Goal: Task Accomplishment & Management: Use online tool/utility

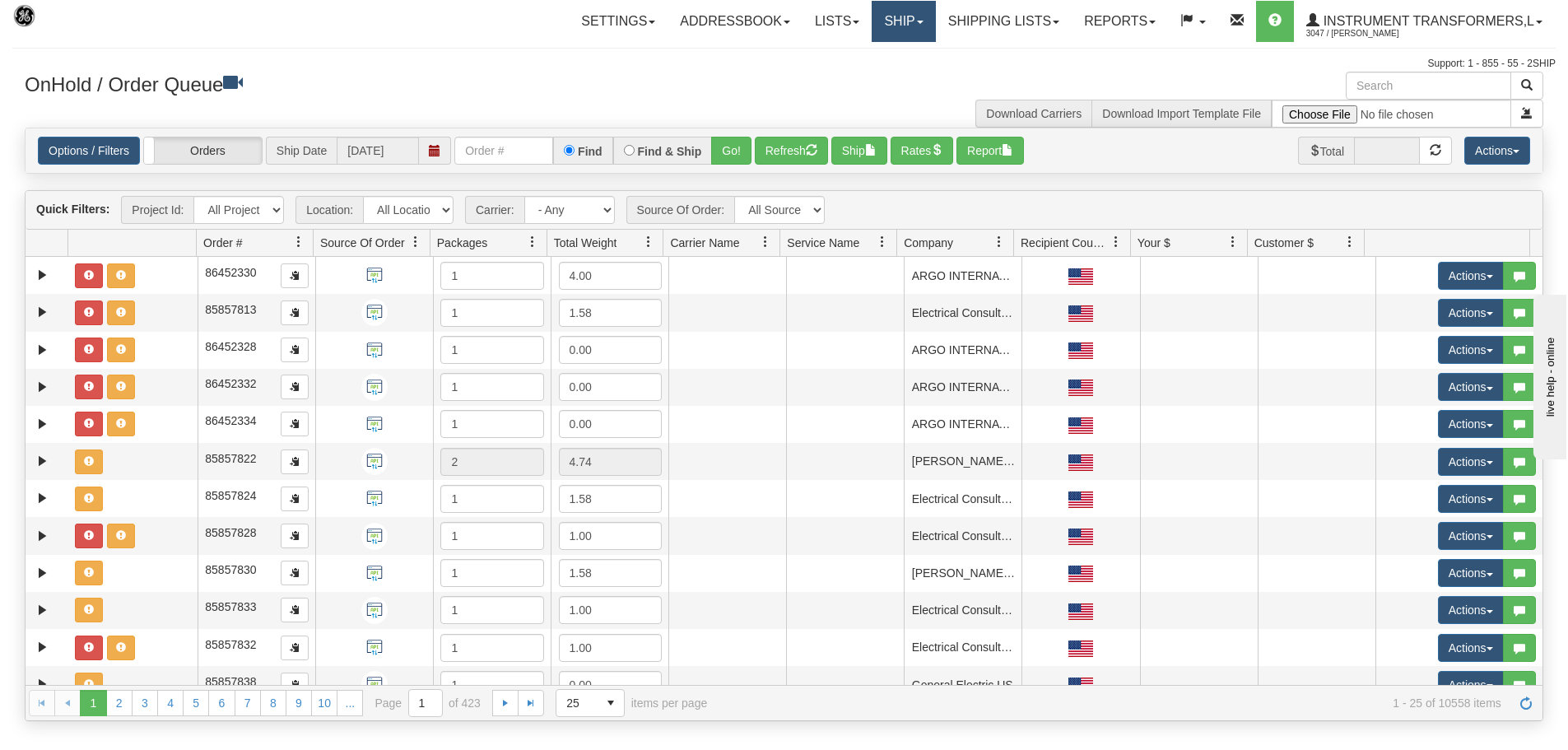
click at [911, 27] on link "Ship" at bounding box center [903, 21] width 63 height 41
click at [882, 58] on link "Ship Screen" at bounding box center [860, 58] width 149 height 21
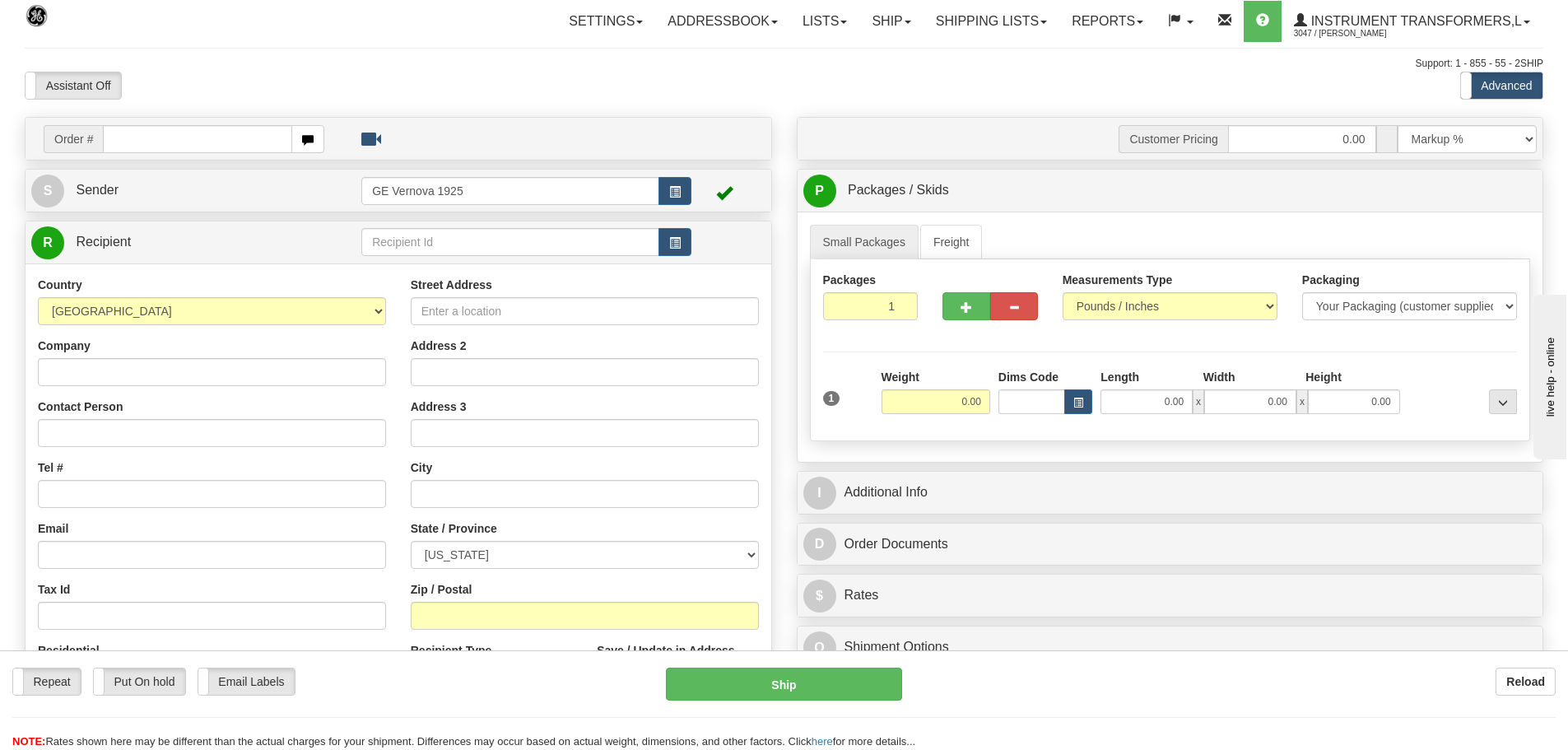
click at [125, 142] on input "text" at bounding box center [197, 139] width 189 height 28
type input "86692072"
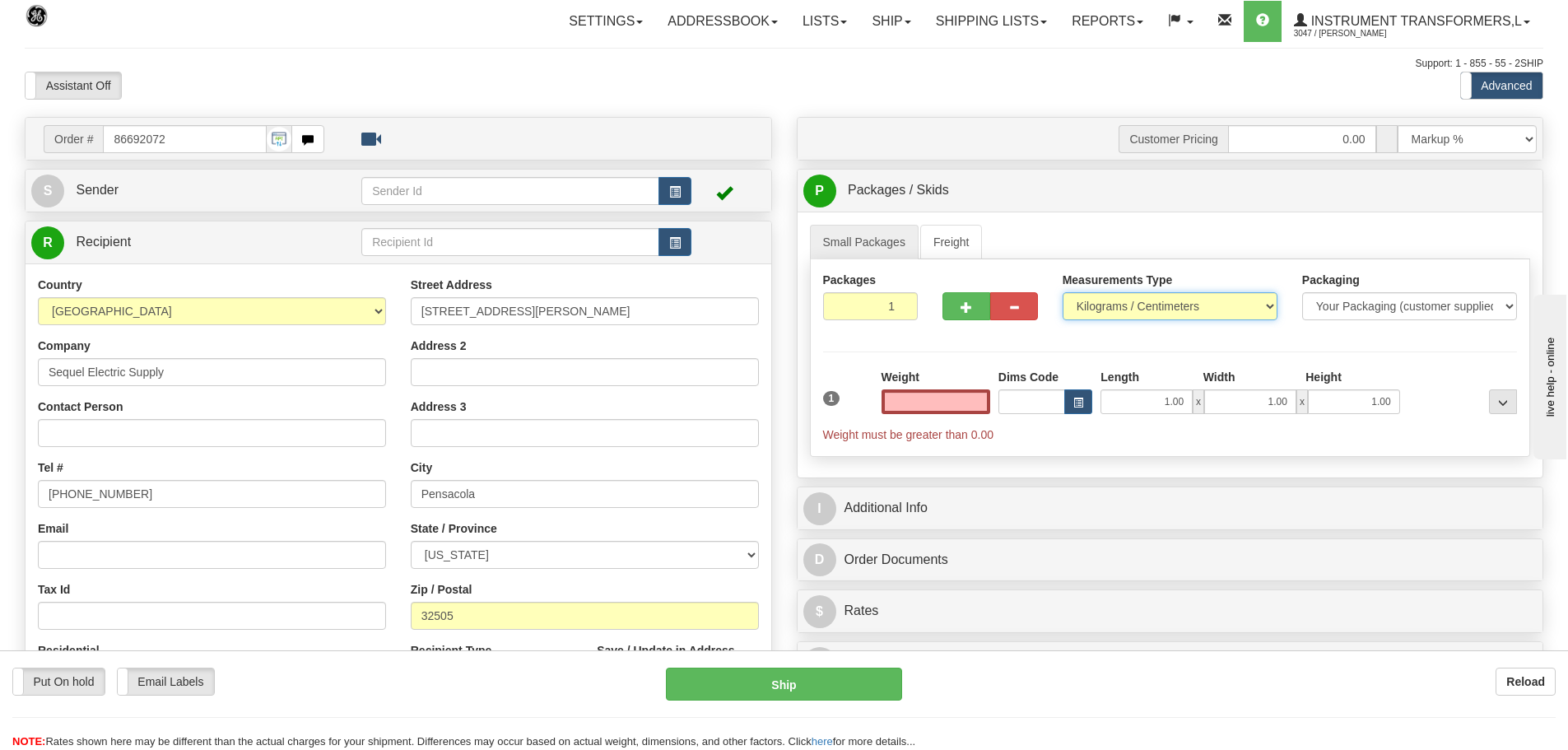
type input "0.00"
click at [1271, 306] on select "Pounds / Inches Kilograms / Centimeters" at bounding box center [1170, 306] width 215 height 28
select select "0"
click at [1063, 292] on select "Pounds / Inches Kilograms / Centimeters" at bounding box center [1170, 306] width 215 height 28
click at [986, 397] on input "0.00" at bounding box center [936, 402] width 109 height 25
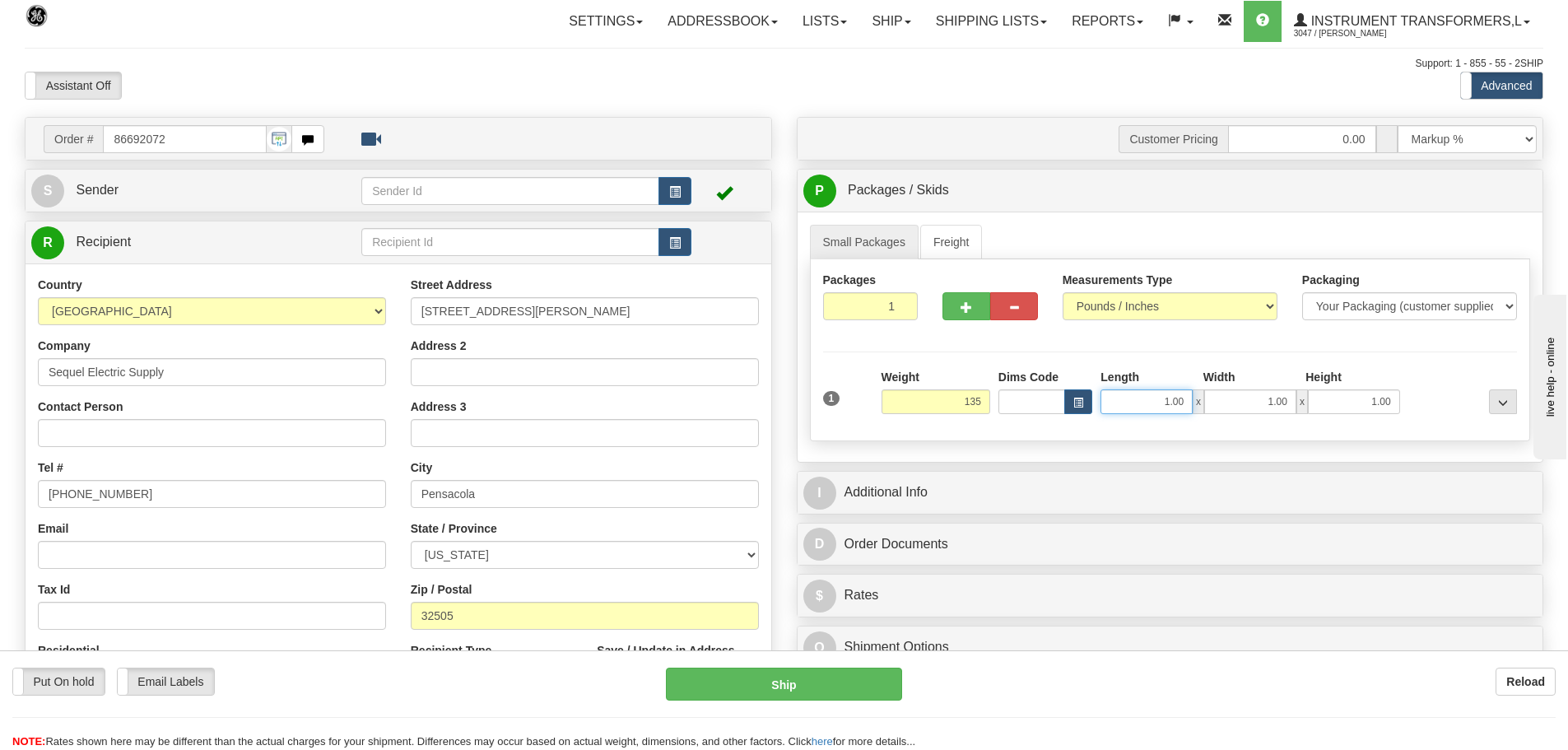
type input "135.00"
click at [1179, 402] on input "1.00" at bounding box center [1146, 402] width 92 height 25
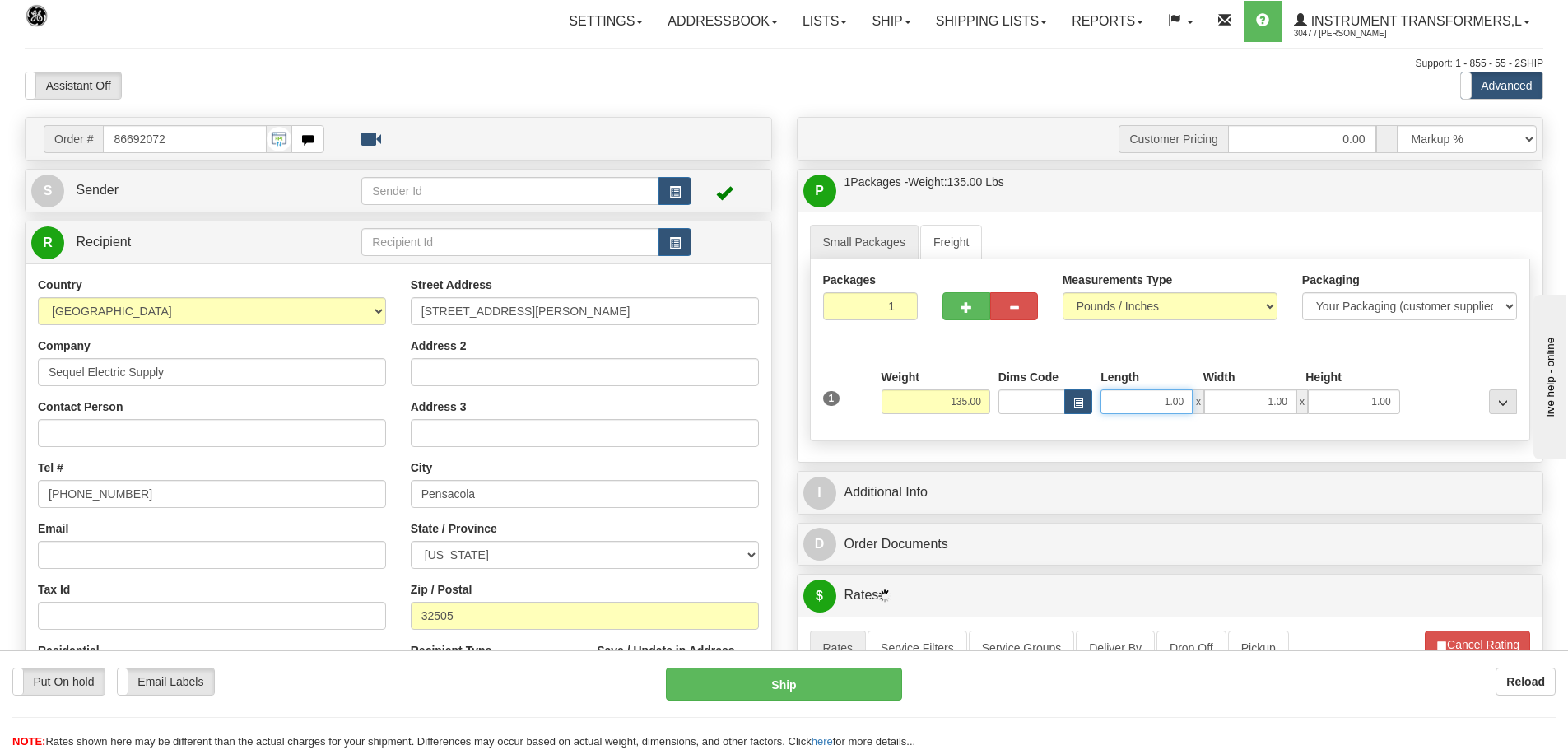
click at [1187, 400] on input "1.00" at bounding box center [1146, 402] width 92 height 25
type input "1"
type input "34.00"
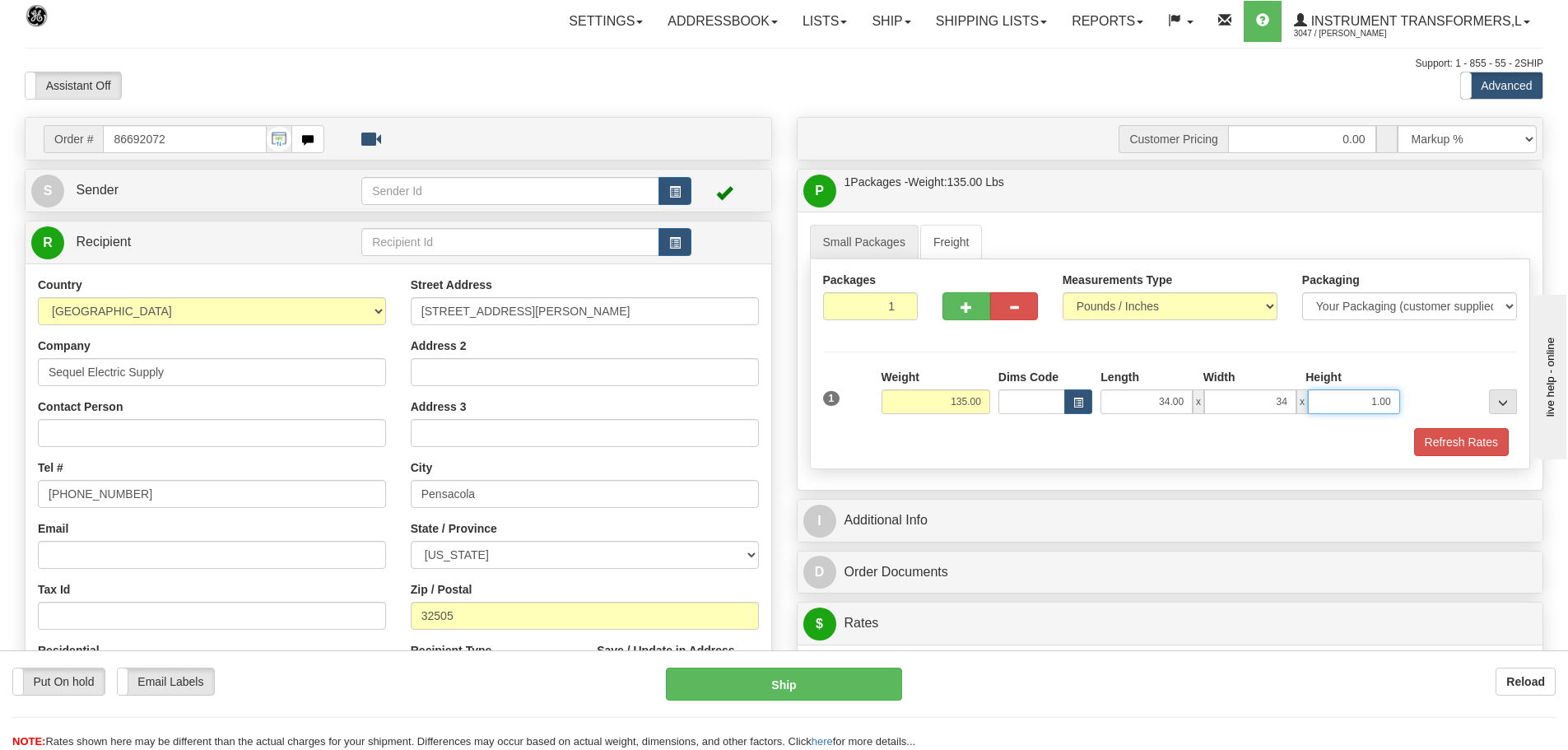
type input "34.00"
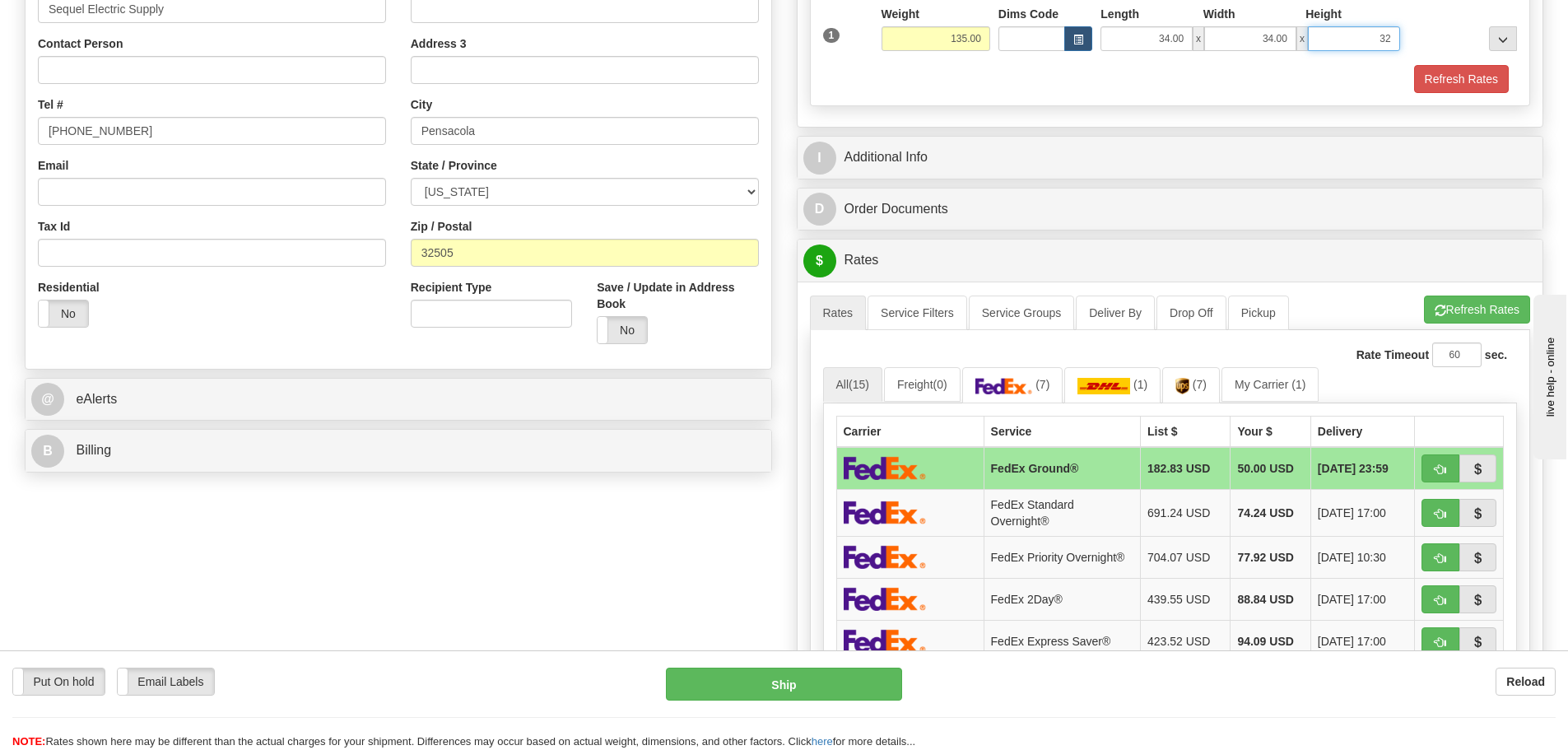
scroll to position [412, 0]
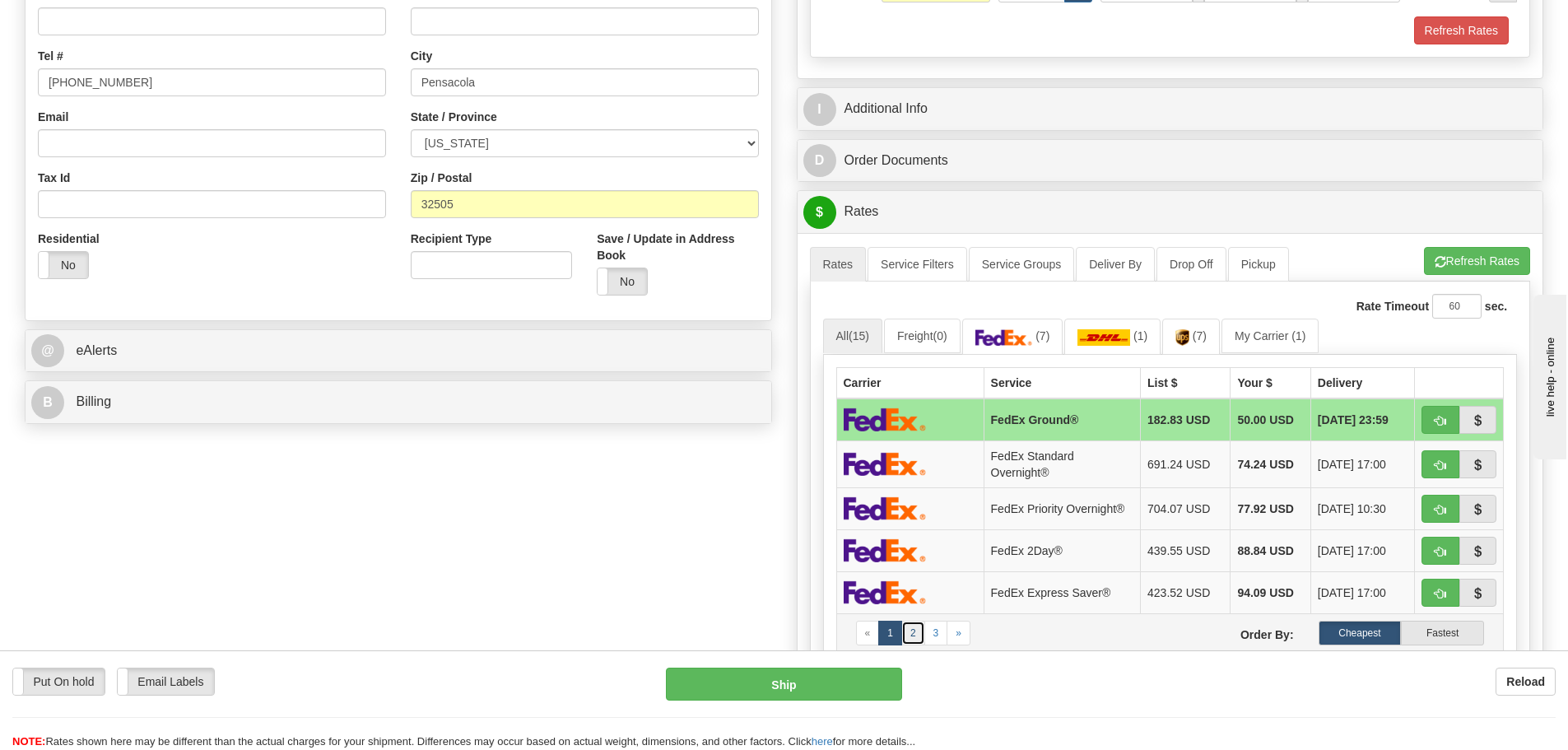
type input "32.00"
click at [916, 631] on link "2" at bounding box center [913, 634] width 24 height 25
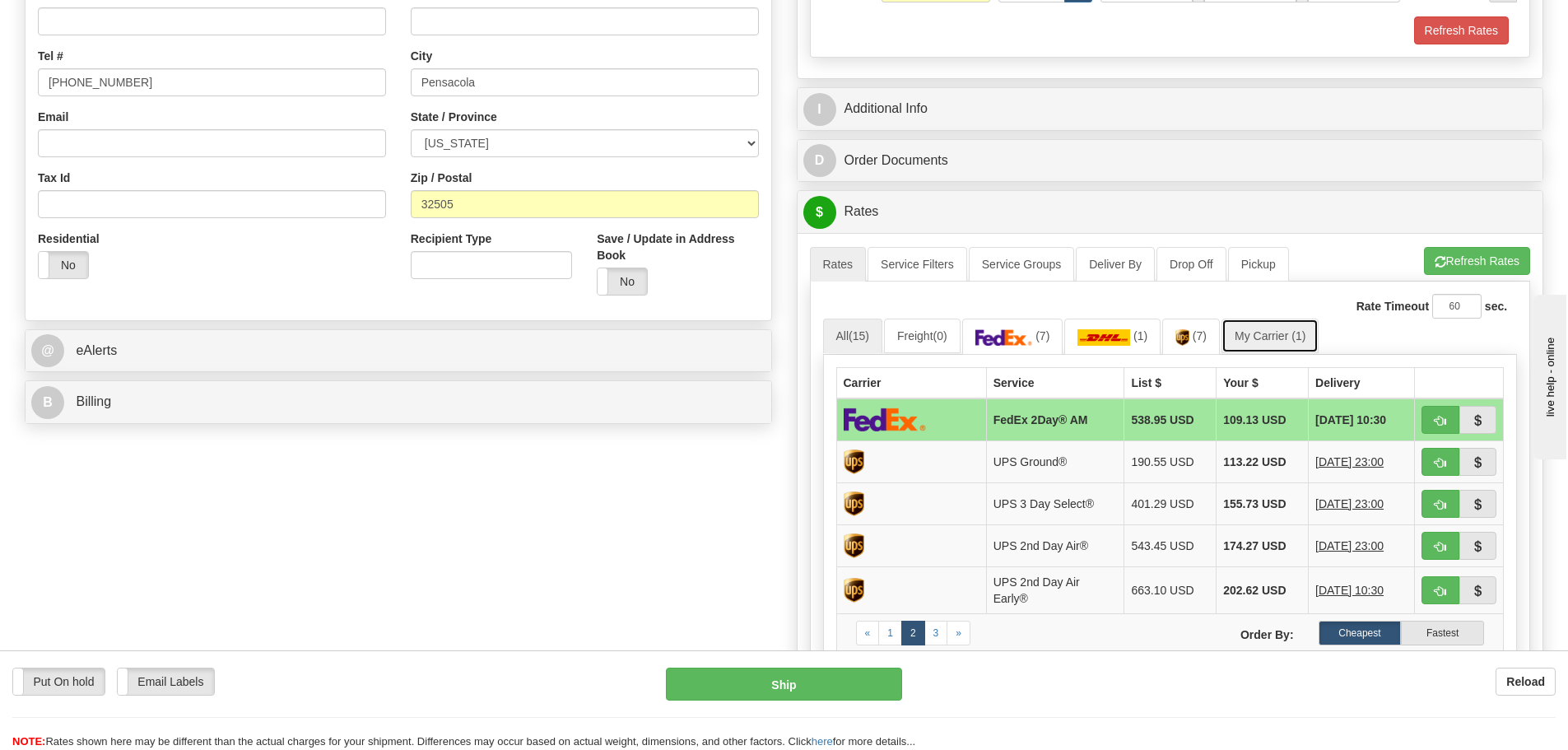
click at [1264, 335] on link "My Carrier (1)" at bounding box center [1270, 336] width 97 height 35
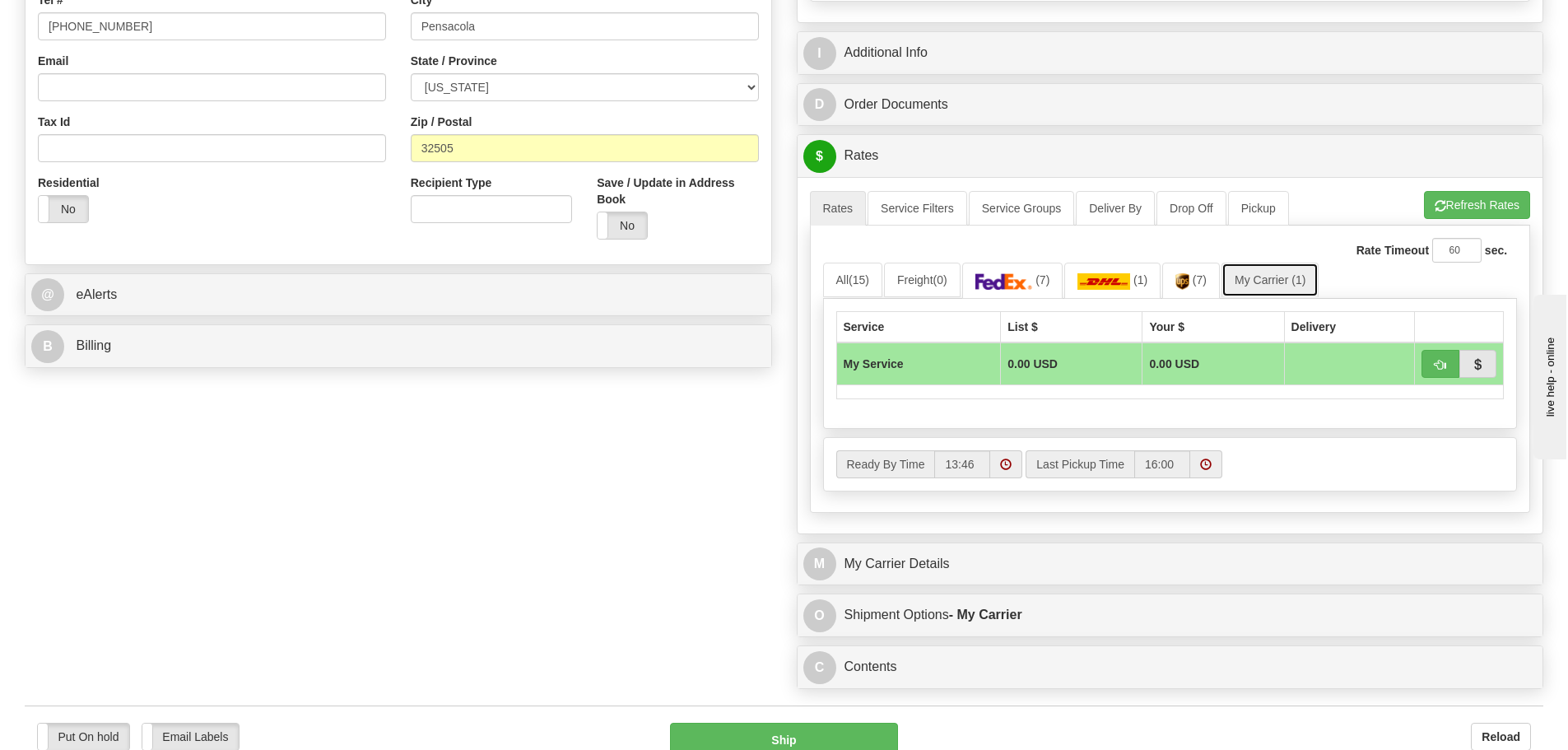
scroll to position [823, 0]
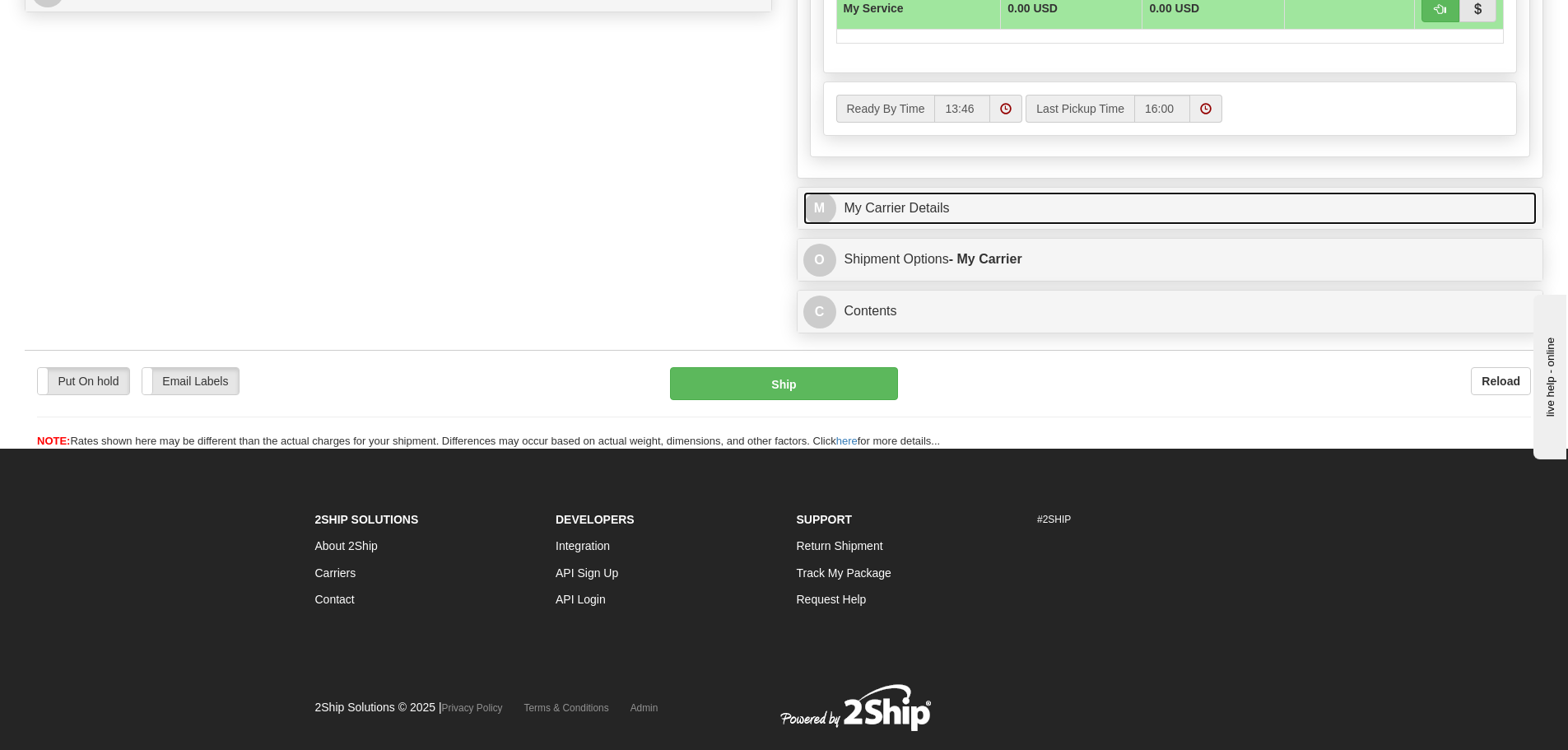
click at [996, 210] on link "M My Carrier Details" at bounding box center [1170, 209] width 734 height 34
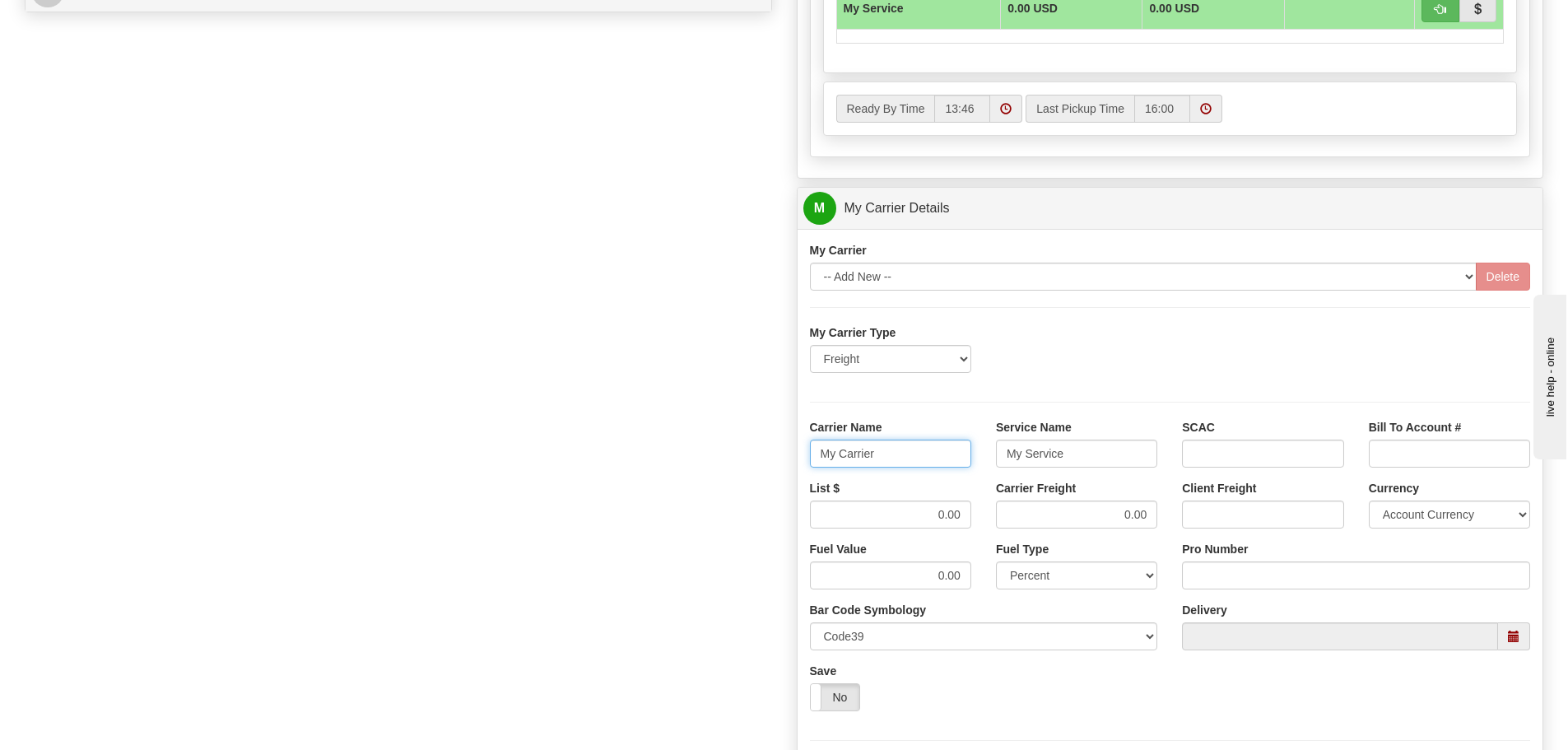
click at [885, 454] on input "My Carrier" at bounding box center [891, 453] width 162 height 28
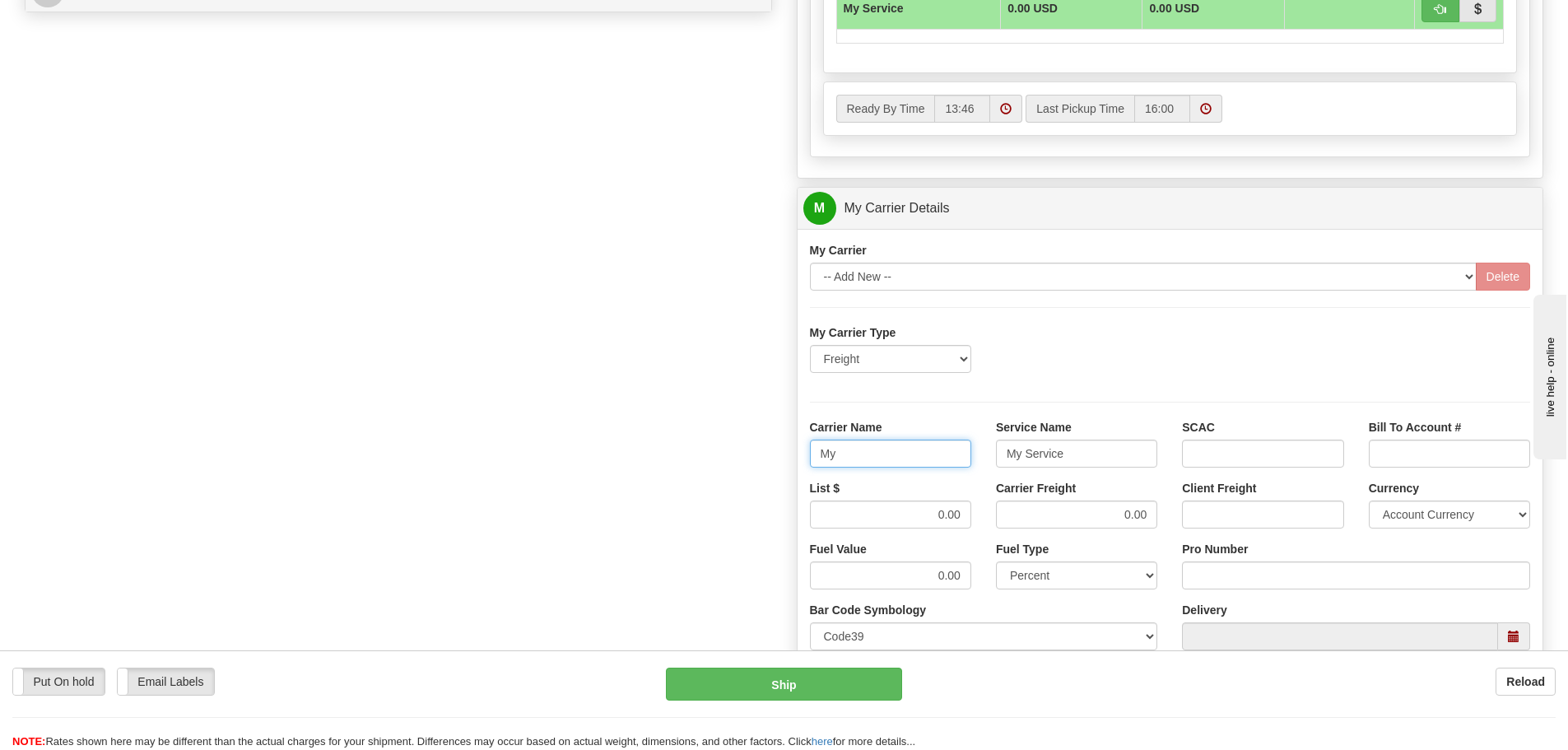
type input "M"
type input "FEDEX FRT PRIORITY"
click at [1086, 449] on input "My Service" at bounding box center [1077, 453] width 162 height 28
type input "M"
type input "LTL"
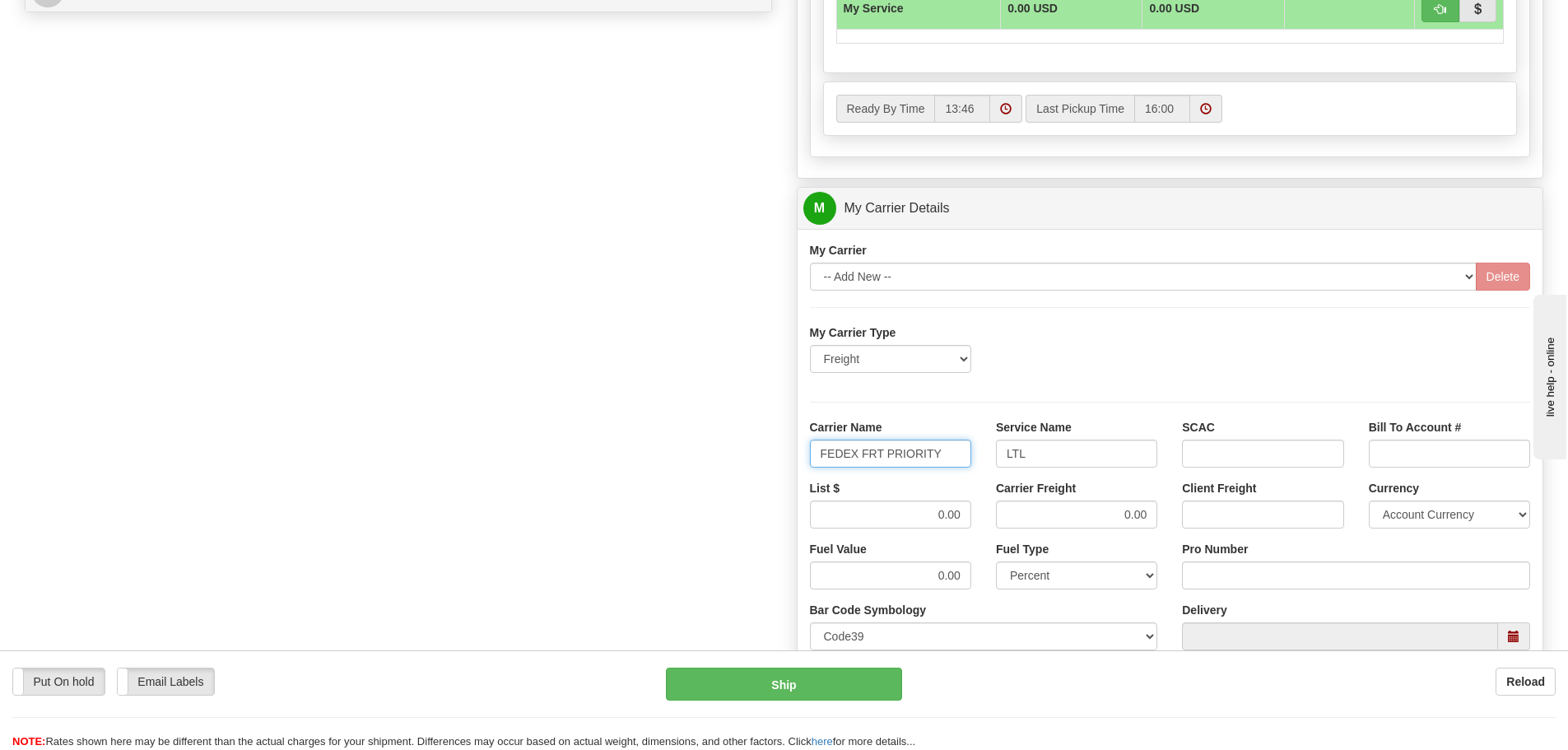
click at [957, 448] on input "FEDEX FRT PRIORITY" at bounding box center [891, 453] width 162 height 28
type input "FEDEX FRT PRIORITY"
click at [969, 517] on input "0.00" at bounding box center [891, 514] width 162 height 28
type input "0"
type input "318.38"
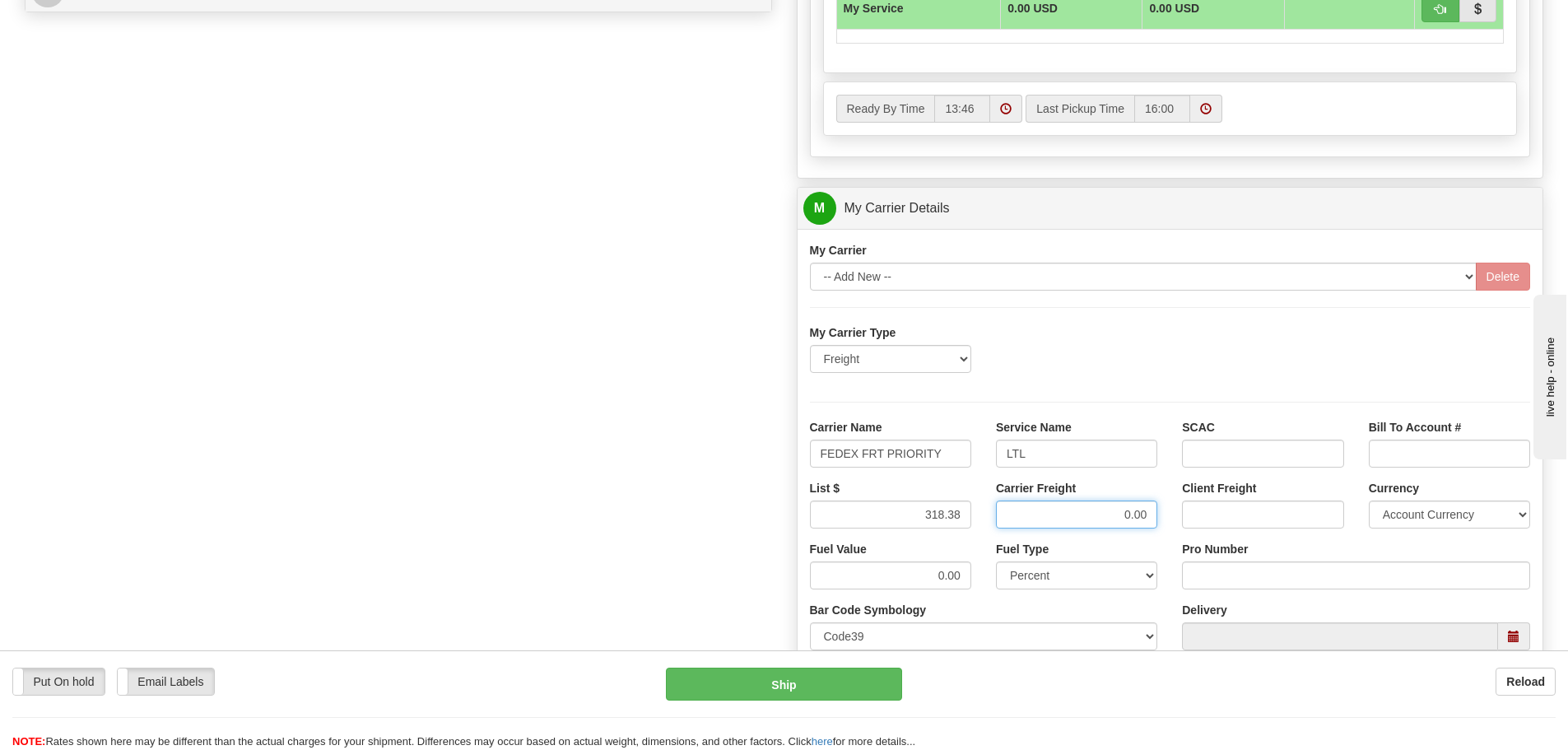
click at [1149, 515] on input "0.00" at bounding box center [1077, 514] width 162 height 28
type input "0"
type input "318.38"
click at [1238, 582] on input "Pro Number" at bounding box center [1356, 575] width 348 height 28
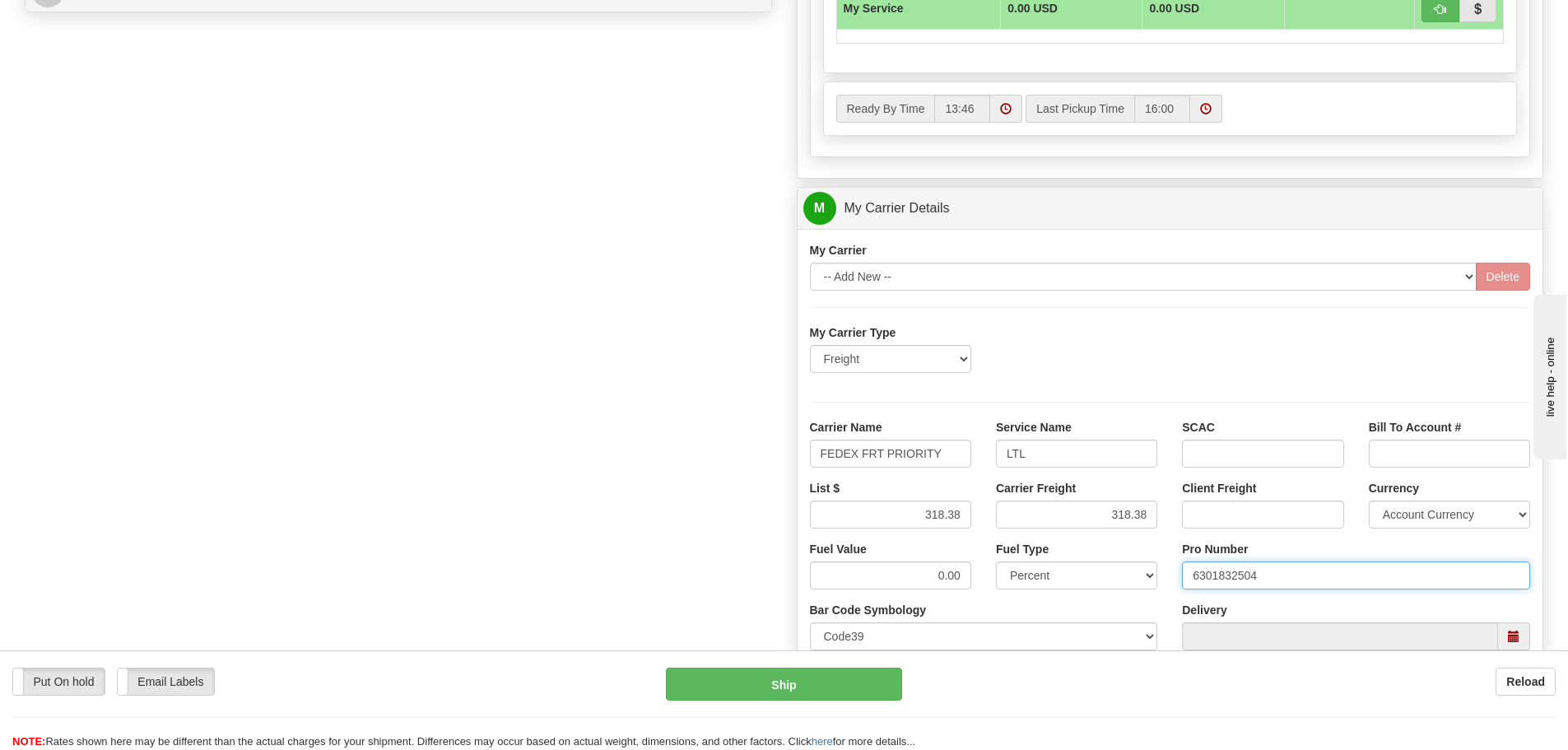
type input "6301832504"
click button "Delete" at bounding box center [0, 0] width 0 height 0
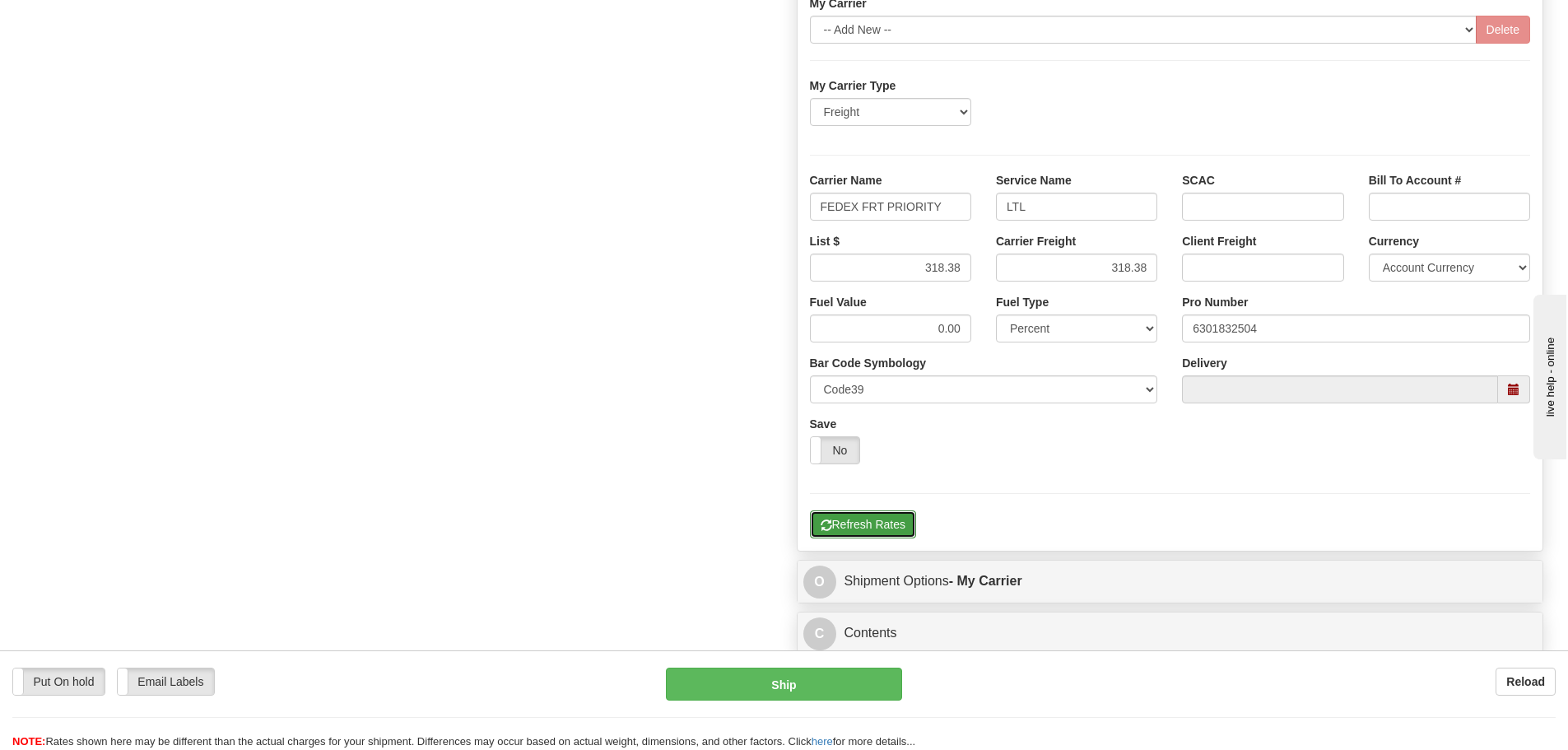
click at [861, 527] on button "Refresh Rates" at bounding box center [863, 524] width 106 height 28
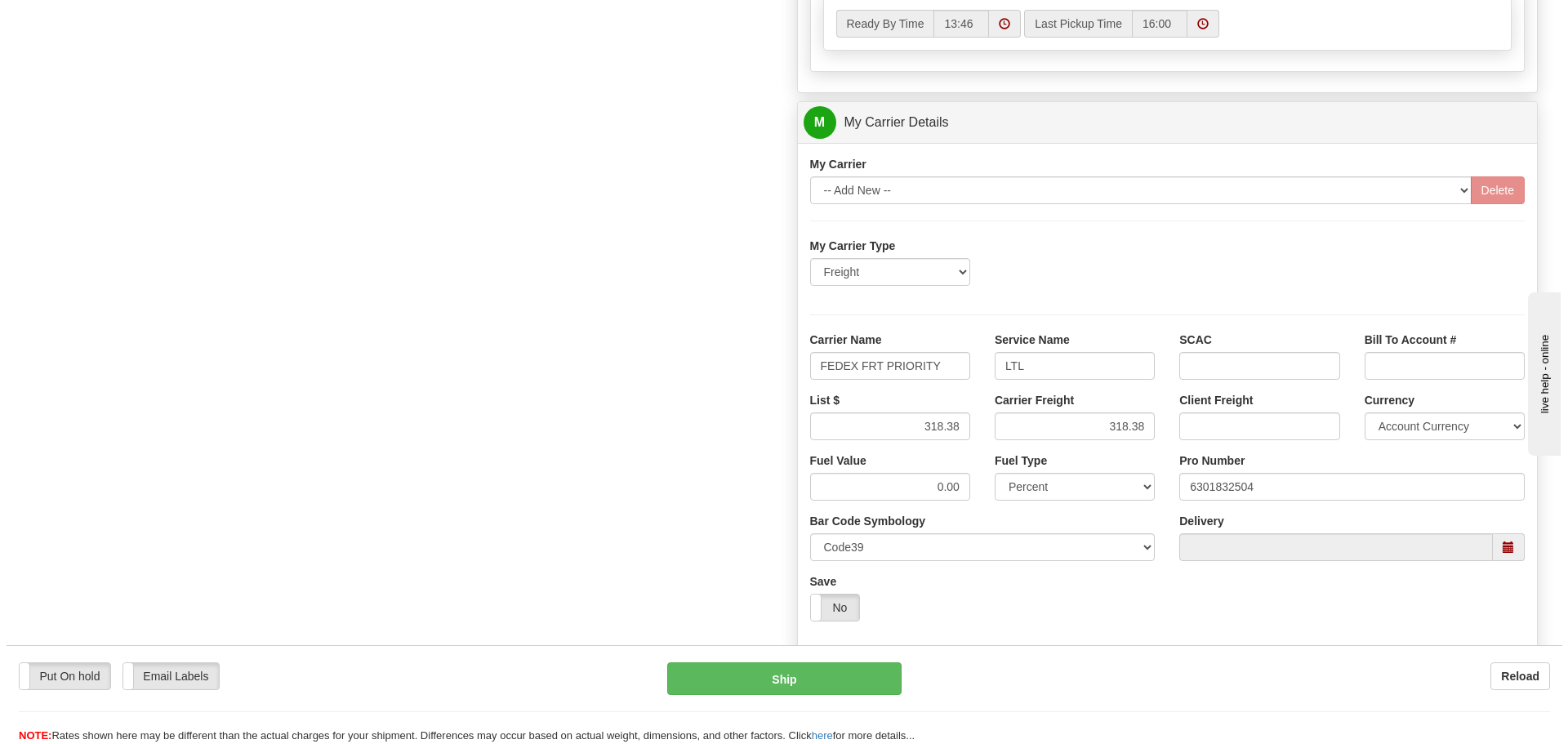
scroll to position [654, 0]
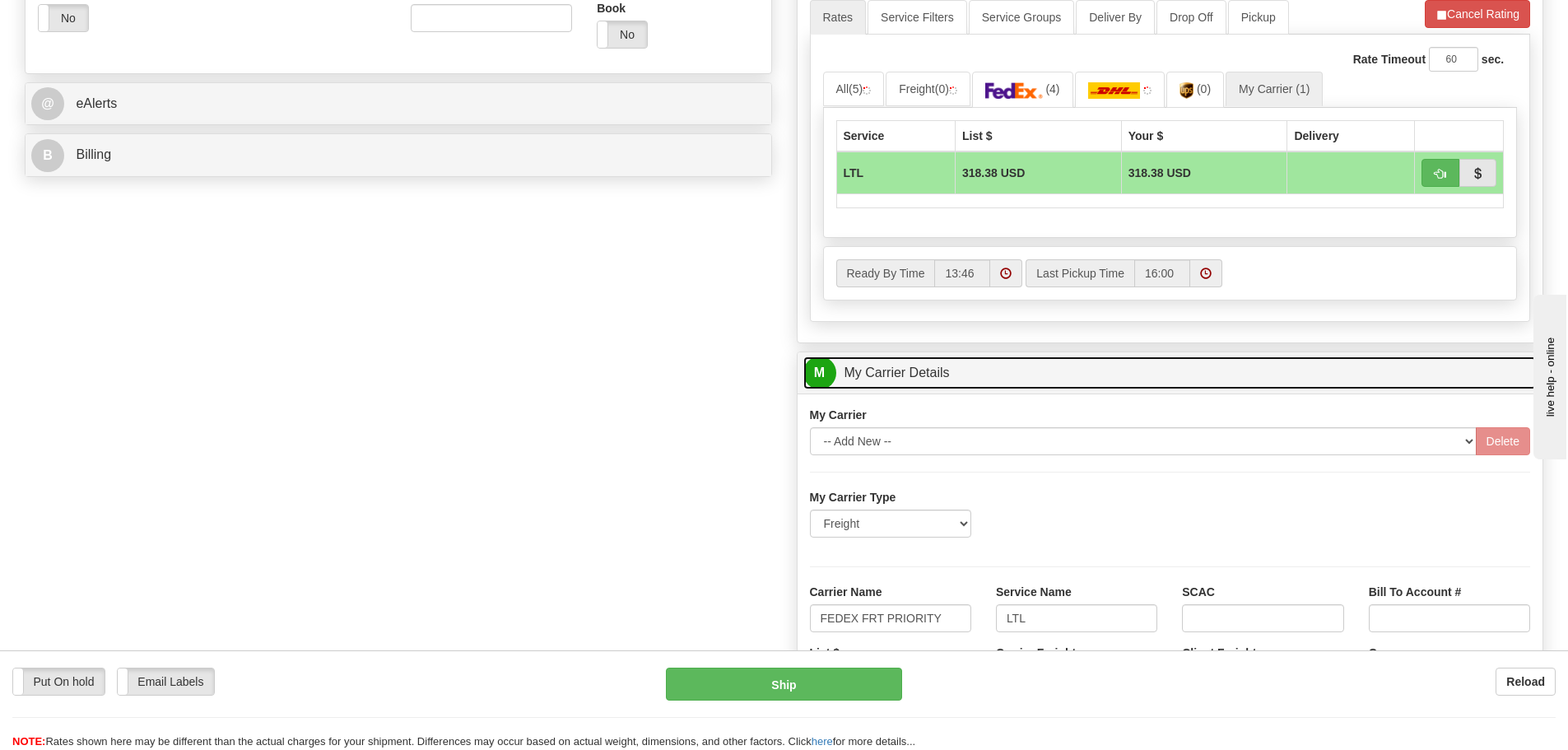
click at [1016, 375] on link "M My Carrier Details" at bounding box center [1170, 374] width 734 height 34
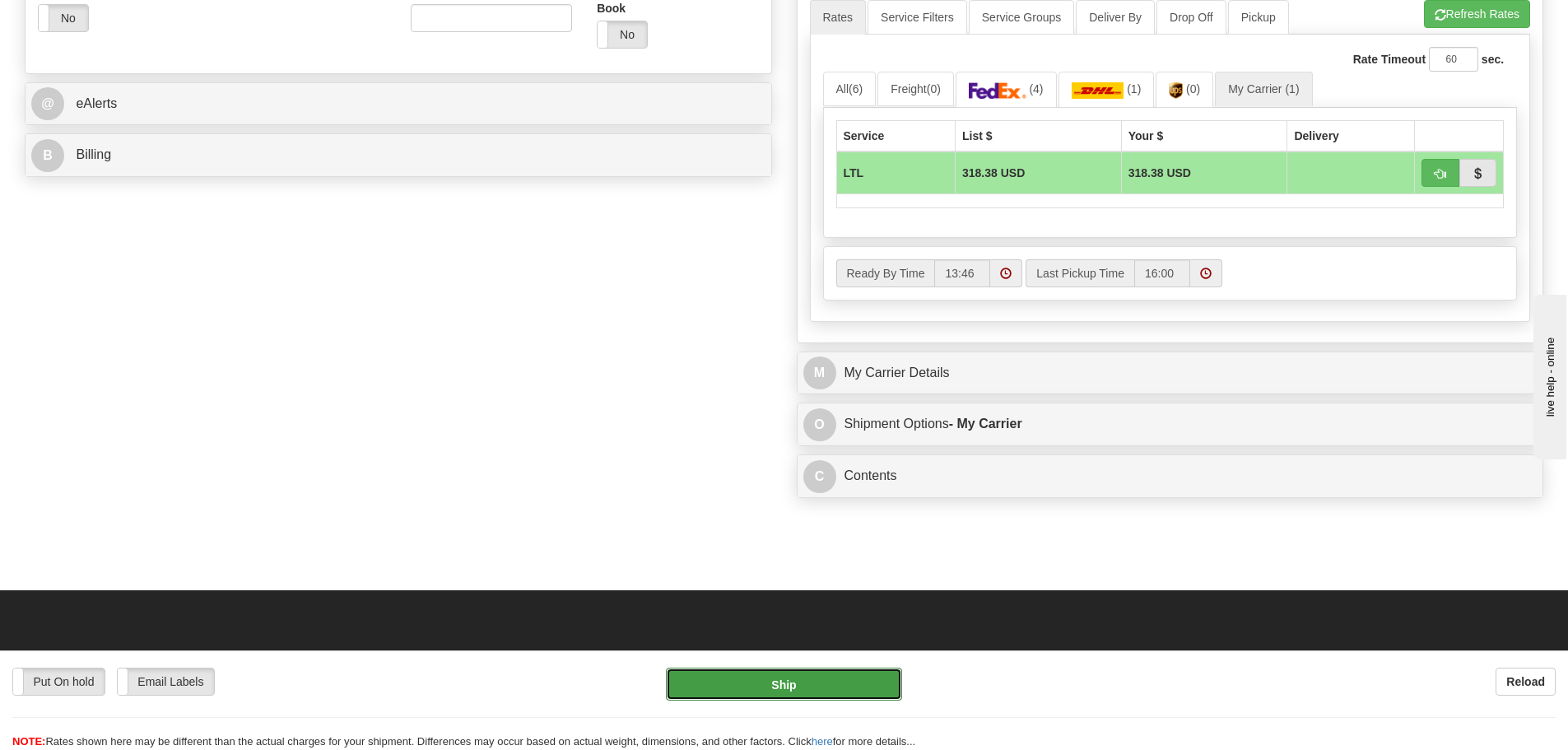
click at [821, 684] on button "Ship" at bounding box center [784, 684] width 236 height 33
type input "00"
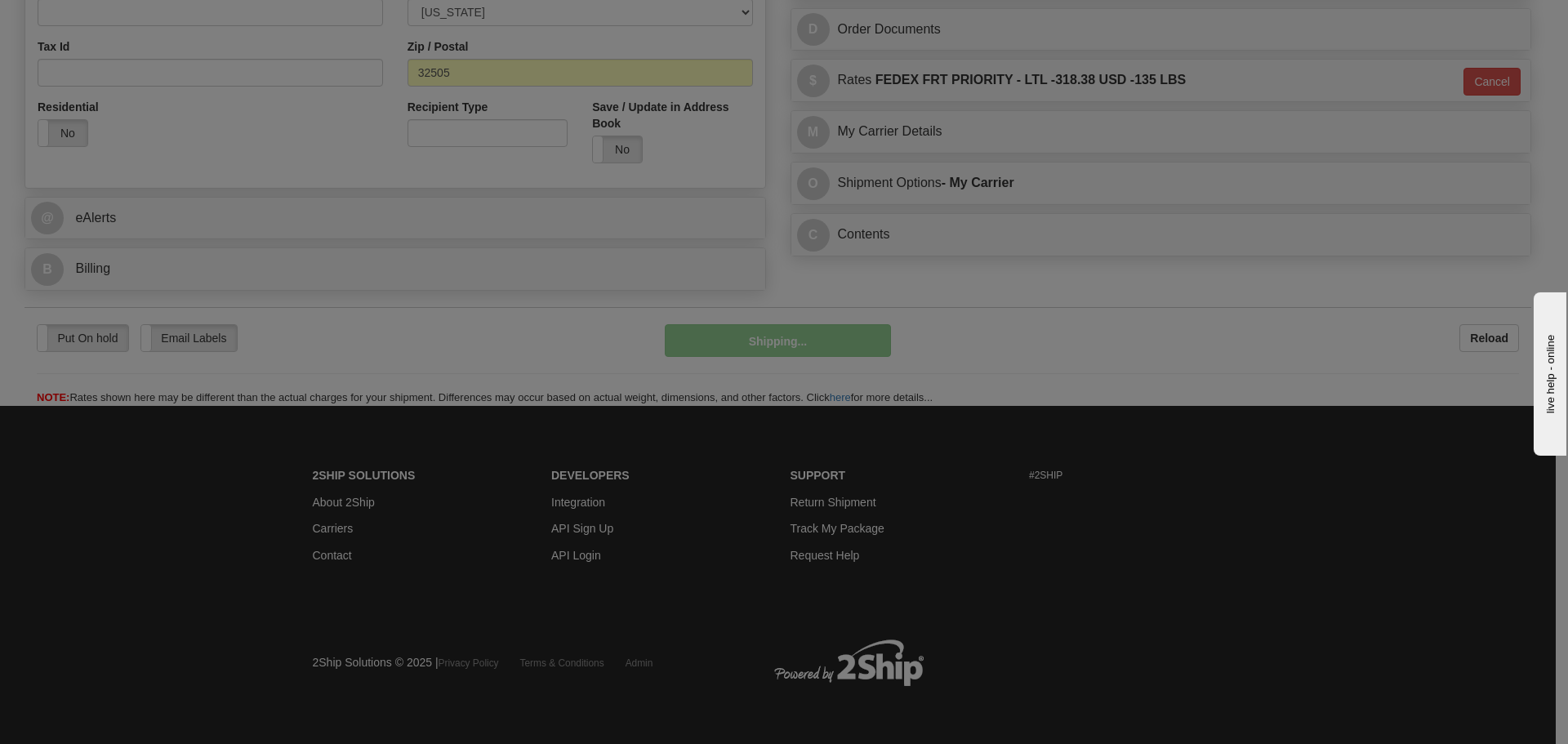
scroll to position [539, 0]
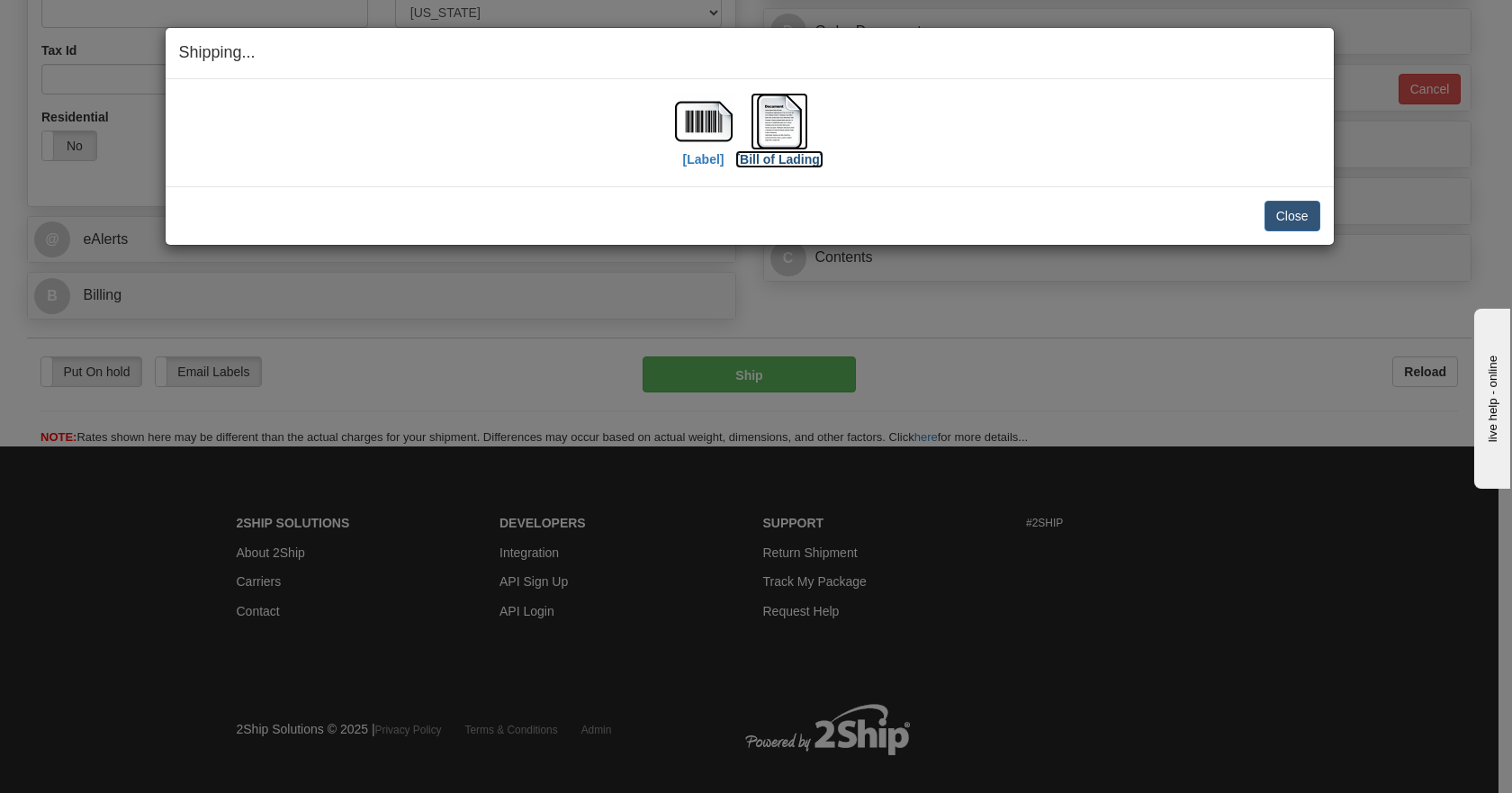
click at [784, 121] on img at bounding box center [779, 121] width 58 height 58
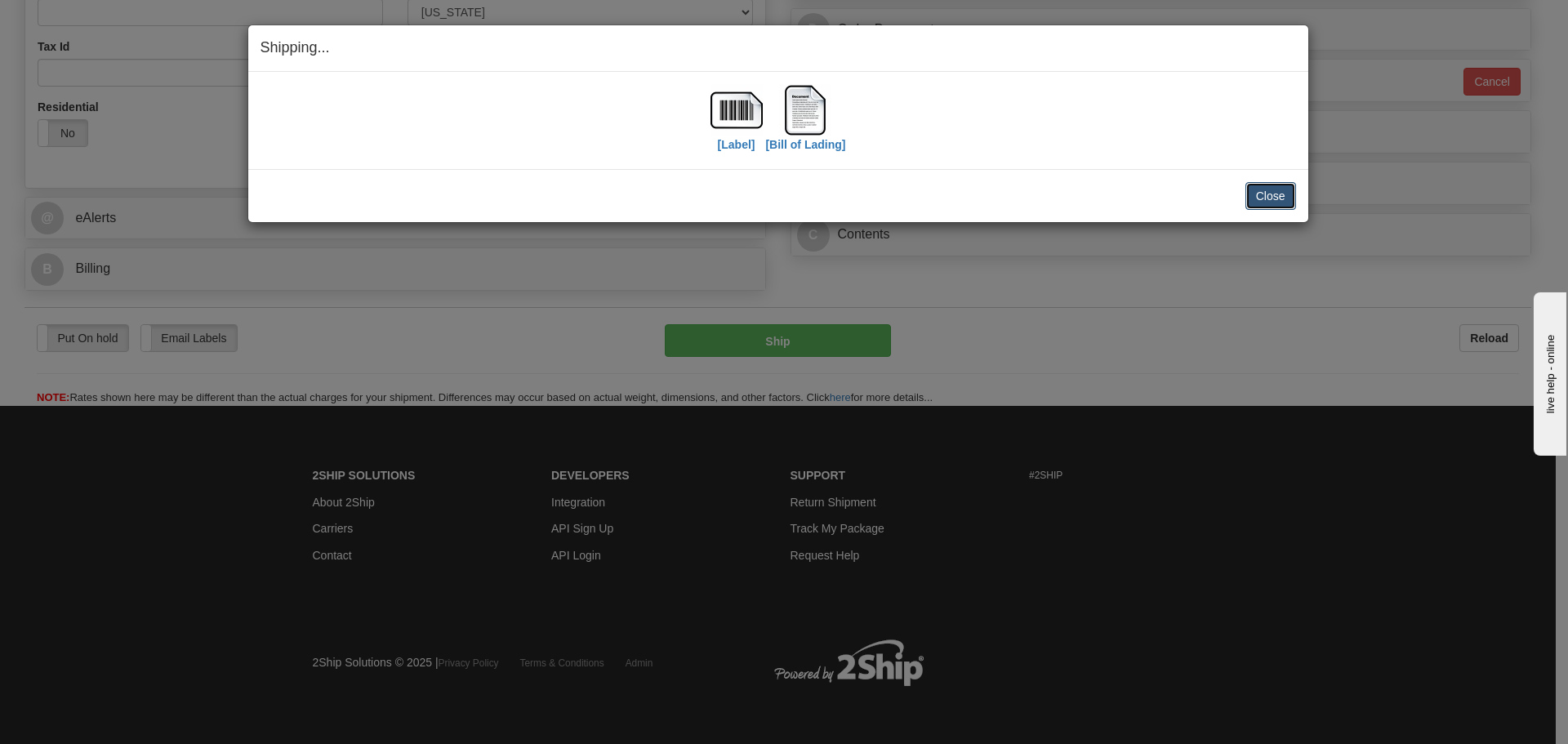
click at [1274, 194] on button "Close" at bounding box center [1270, 195] width 51 height 27
